Goal: Check status: Check status

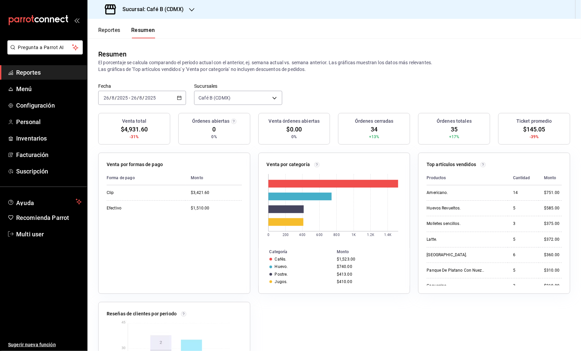
click at [59, 73] on span "Reportes" at bounding box center [49, 72] width 66 height 9
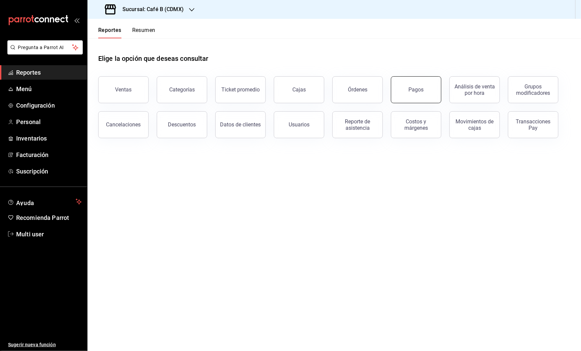
click at [409, 94] on button "Pagos" at bounding box center [416, 89] width 50 height 27
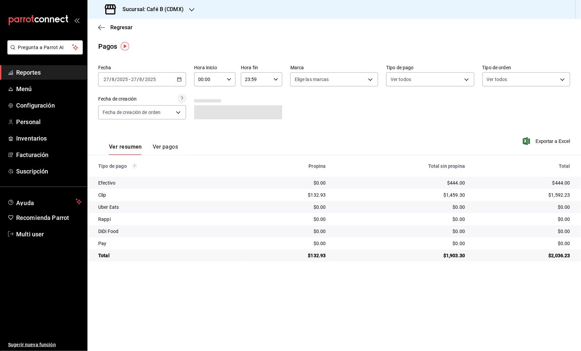
click at [176, 81] on div "[DATE] [DATE] - [DATE] [DATE]" at bounding box center [142, 79] width 88 height 14
click at [149, 172] on span "Rango de fechas" at bounding box center [130, 175] width 52 height 7
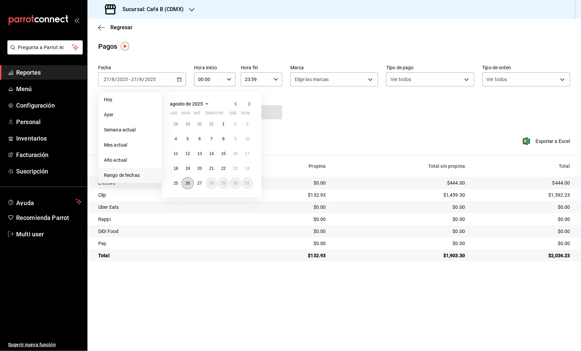
click at [188, 186] on button "26" at bounding box center [188, 183] width 12 height 12
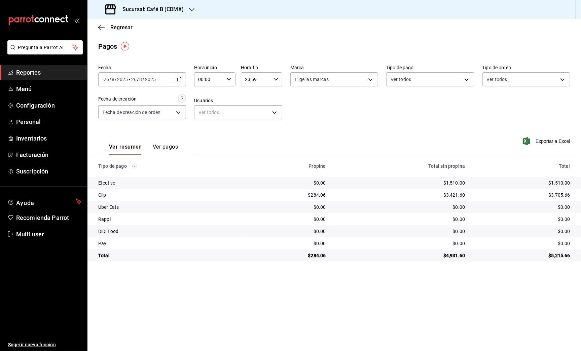
click at [160, 78] on div "[DATE] [DATE] - [DATE] [DATE]" at bounding box center [142, 79] width 88 height 14
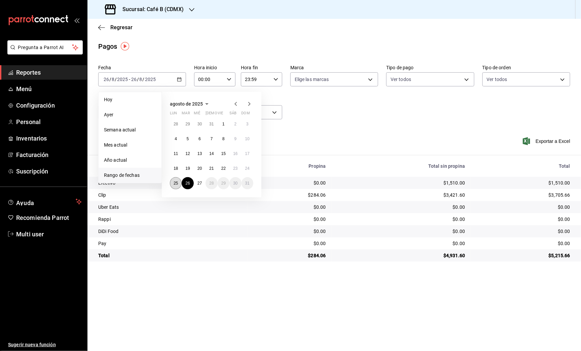
click at [180, 184] on button "25" at bounding box center [176, 183] width 12 height 12
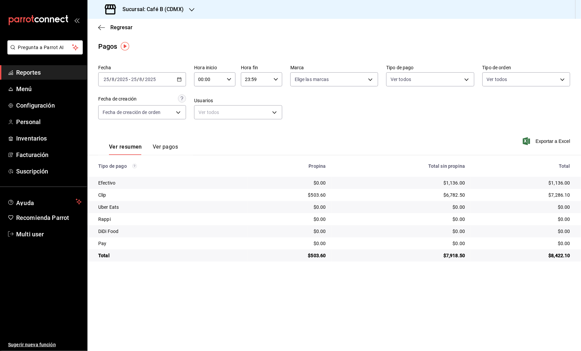
click at [183, 9] on h3 "Sucursal: Café B (CDMX)" at bounding box center [150, 9] width 67 height 8
click at [167, 25] on div "Café B (CABO)" at bounding box center [137, 29] width 101 height 15
click at [164, 78] on div "[DATE] [DATE] - [DATE] [DATE]" at bounding box center [142, 79] width 88 height 14
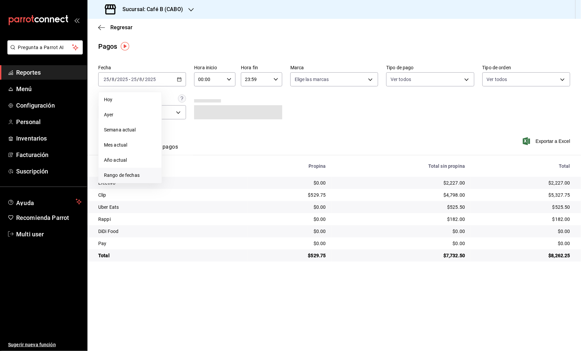
click at [127, 173] on span "Rango de fechas" at bounding box center [130, 175] width 52 height 7
click at [199, 184] on abbr "27" at bounding box center [199, 183] width 4 height 5
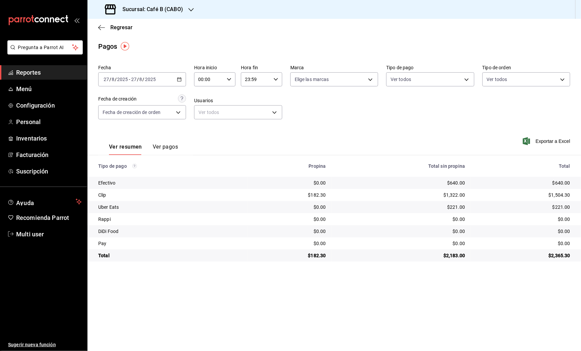
click at [180, 78] on icon "button" at bounding box center [179, 79] width 5 height 5
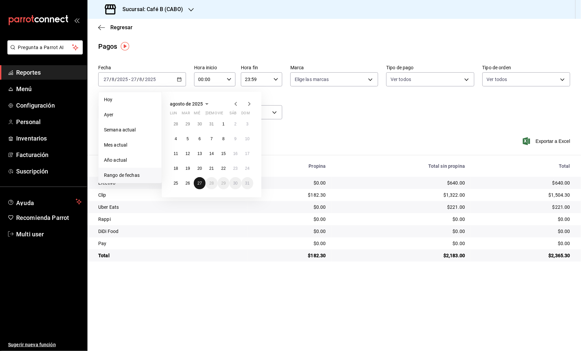
click at [200, 182] on abbr "27" at bounding box center [199, 183] width 4 height 5
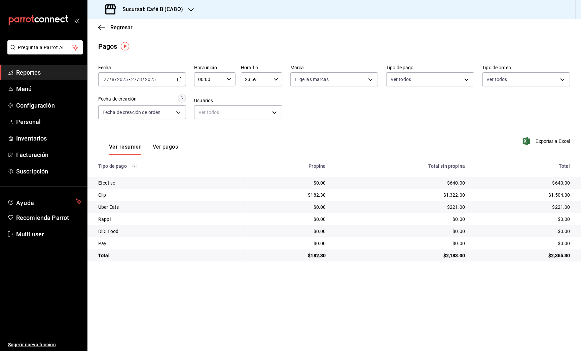
click at [175, 81] on div "[DATE] [DATE] - [DATE] [DATE]" at bounding box center [142, 79] width 88 height 14
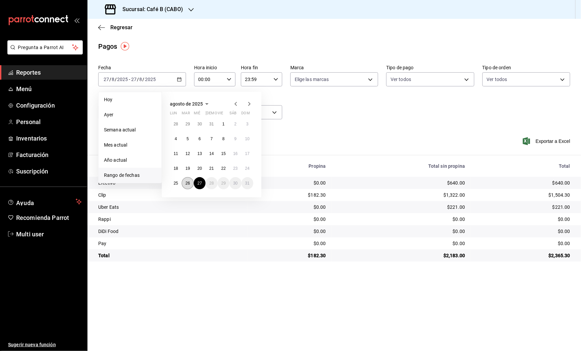
click at [187, 185] on abbr "26" at bounding box center [187, 183] width 4 height 5
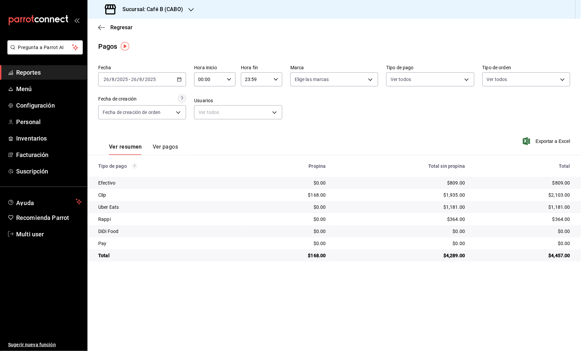
click at [165, 82] on div "[DATE] [DATE] - [DATE] [DATE]" at bounding box center [142, 79] width 88 height 14
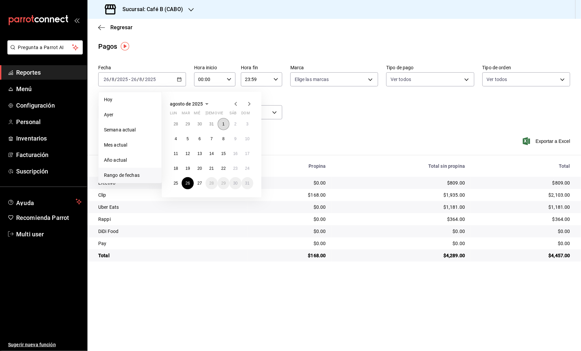
click at [223, 122] on abbr "1" at bounding box center [223, 124] width 2 height 5
click at [189, 184] on abbr "26" at bounding box center [187, 183] width 4 height 5
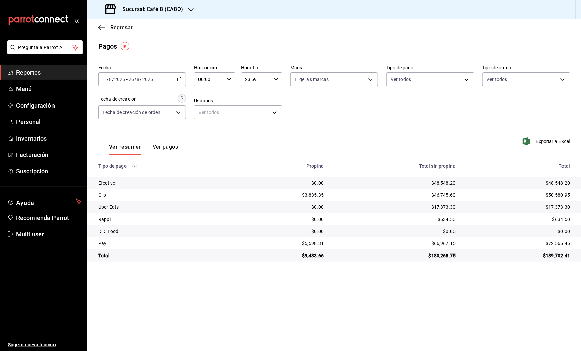
click at [150, 75] on div "[DATE] [DATE] - [DATE] [DATE]" at bounding box center [142, 79] width 88 height 14
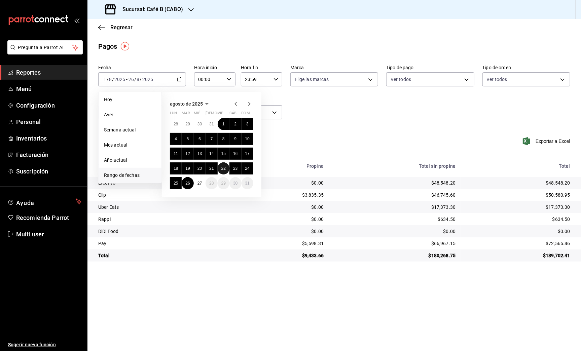
click at [224, 166] on abbr "22" at bounding box center [223, 168] width 4 height 5
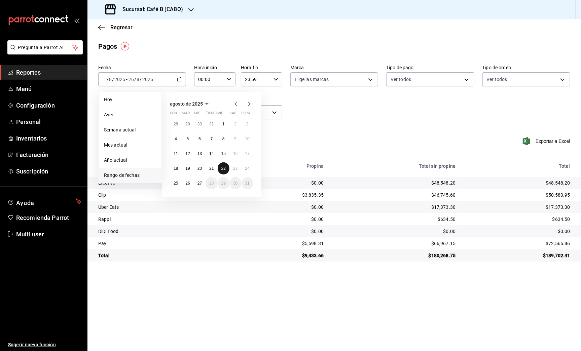
click at [224, 166] on abbr "22" at bounding box center [223, 168] width 4 height 5
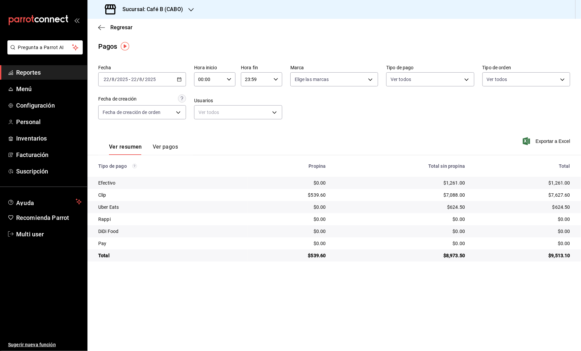
click at [167, 75] on div "[DATE] [DATE] - [DATE] [DATE]" at bounding box center [142, 79] width 88 height 14
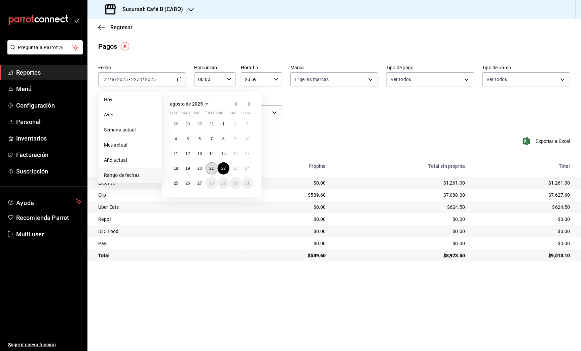
click at [212, 169] on abbr "21" at bounding box center [211, 168] width 4 height 5
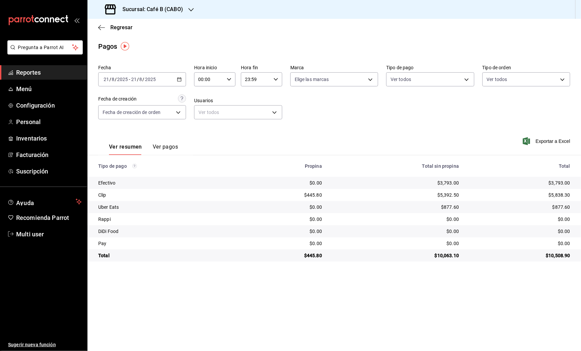
click at [157, 81] on div "[DATE] [DATE] - [DATE] [DATE]" at bounding box center [142, 79] width 88 height 14
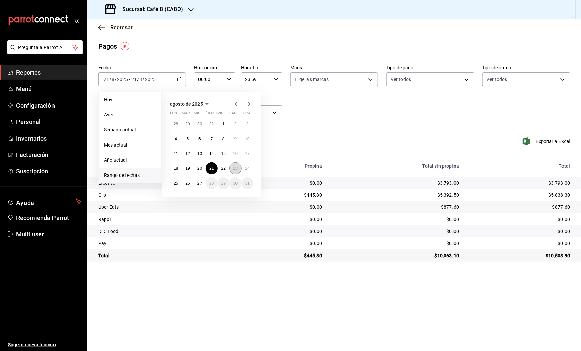
click at [236, 166] on abbr "23" at bounding box center [235, 168] width 4 height 5
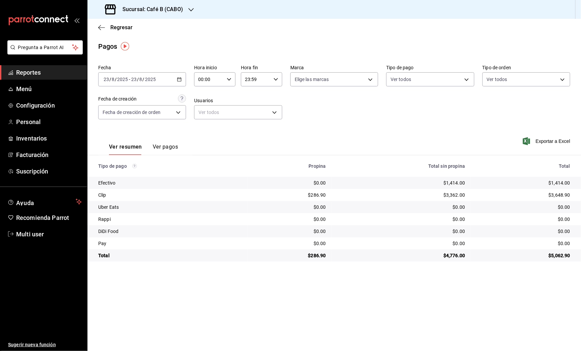
click at [175, 80] on div "[DATE] [DATE] - [DATE] [DATE]" at bounding box center [142, 79] width 88 height 14
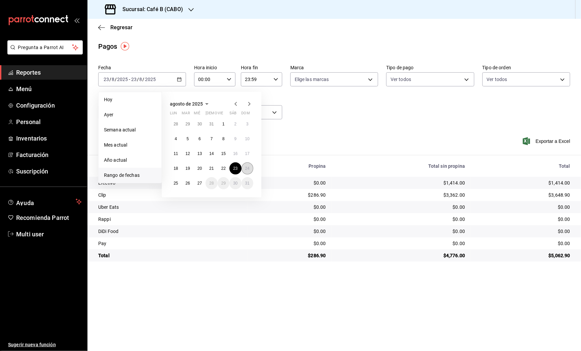
click at [246, 166] on abbr "24" at bounding box center [247, 168] width 4 height 5
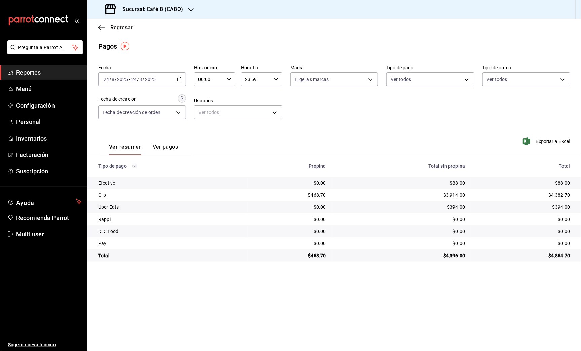
click at [188, 81] on div "Fecha [DATE] [DATE] - [DATE] [DATE] Hora inicio 00:00 Hora inicio Hora fin 23:5…" at bounding box center [334, 94] width 472 height 65
click at [179, 79] on icon "button" at bounding box center [179, 79] width 5 height 5
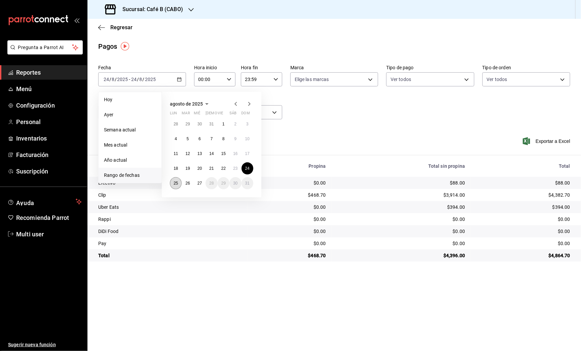
click at [176, 180] on button "25" at bounding box center [176, 183] width 12 height 12
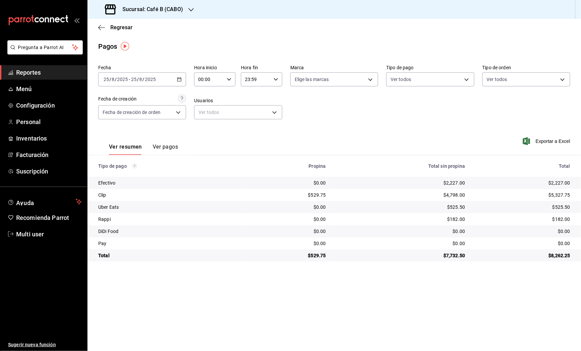
click at [181, 80] on \(Stroke\) "button" at bounding box center [179, 80] width 4 height 4
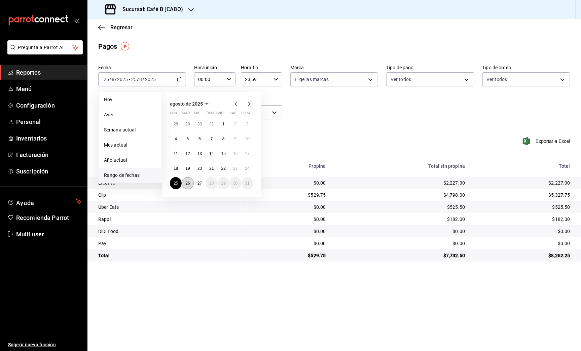
click at [188, 182] on abbr "26" at bounding box center [187, 183] width 4 height 5
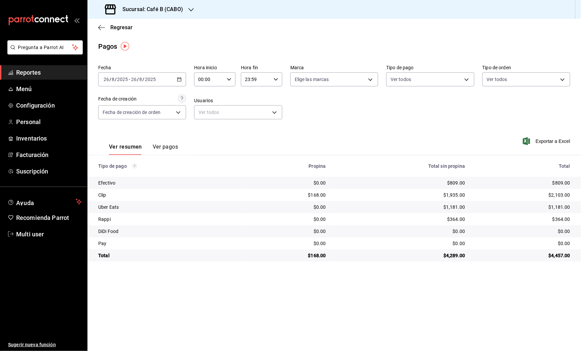
click at [165, 83] on div "[DATE] [DATE] - [DATE] [DATE]" at bounding box center [142, 79] width 88 height 14
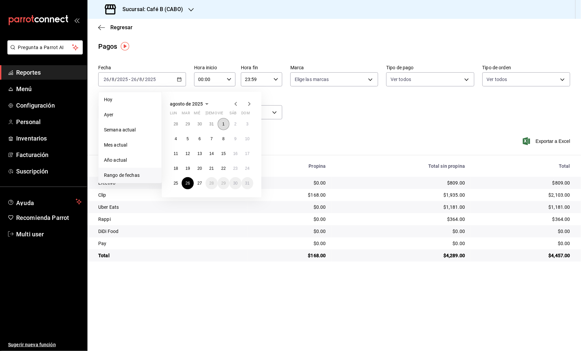
click at [225, 124] on button "1" at bounding box center [224, 124] width 12 height 12
click at [191, 183] on button "26" at bounding box center [188, 183] width 12 height 12
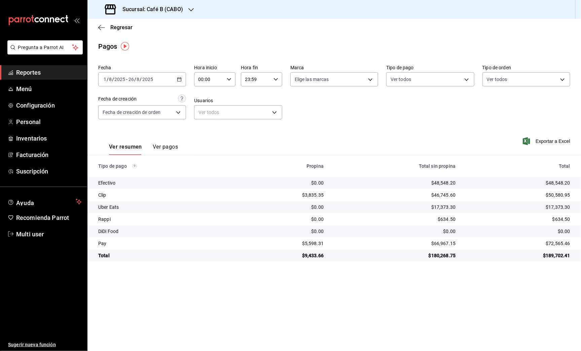
click at [177, 86] on div "[DATE] [DATE] - [DATE] [DATE]" at bounding box center [142, 79] width 88 height 14
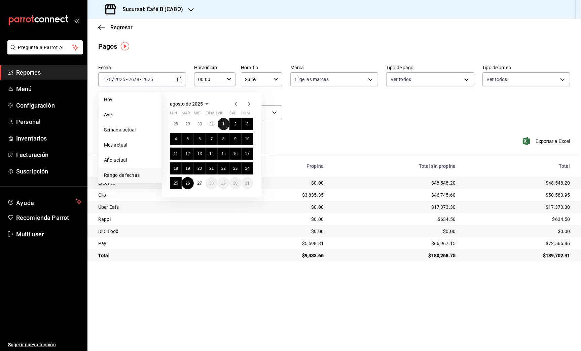
click at [221, 123] on button "1" at bounding box center [224, 124] width 12 height 12
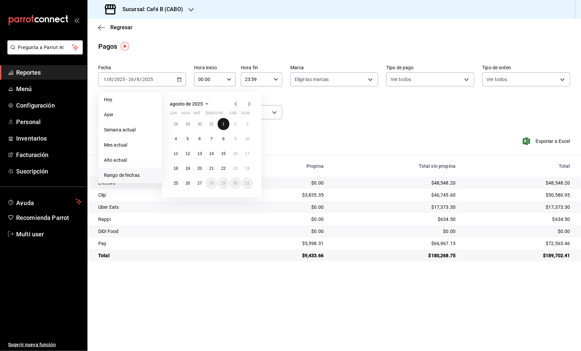
click at [221, 123] on button "1" at bounding box center [224, 124] width 12 height 12
